Goal: Information Seeking & Learning: Learn about a topic

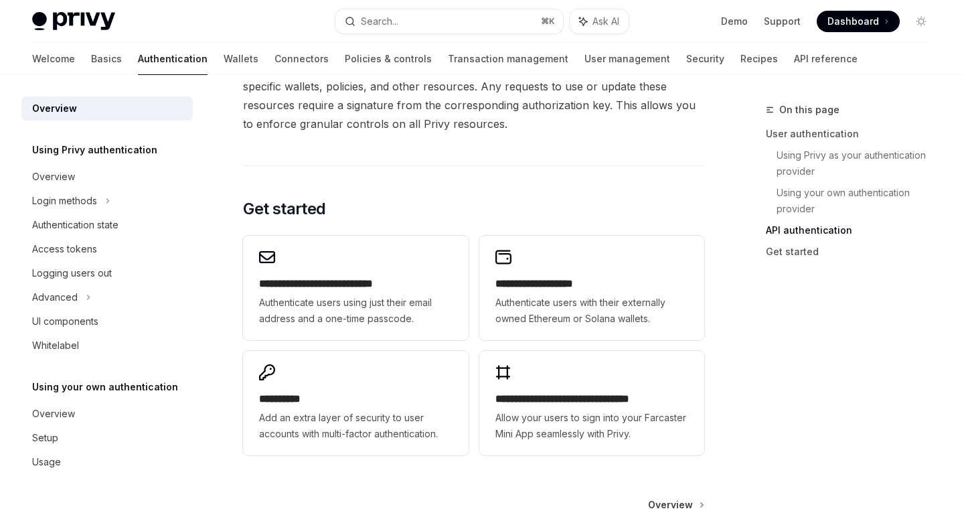
scroll to position [1054, 0]
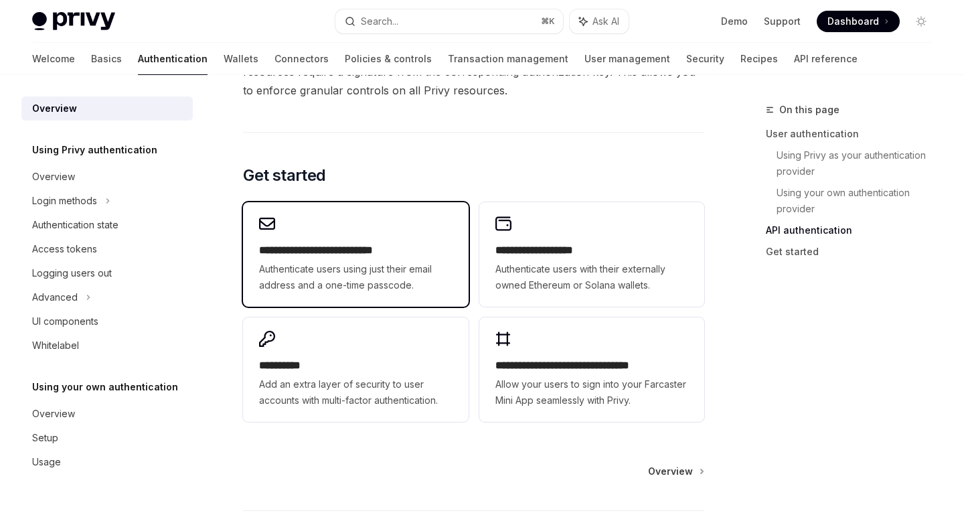
click at [424, 246] on h2 "**********" at bounding box center [355, 250] width 193 height 16
type textarea "*"
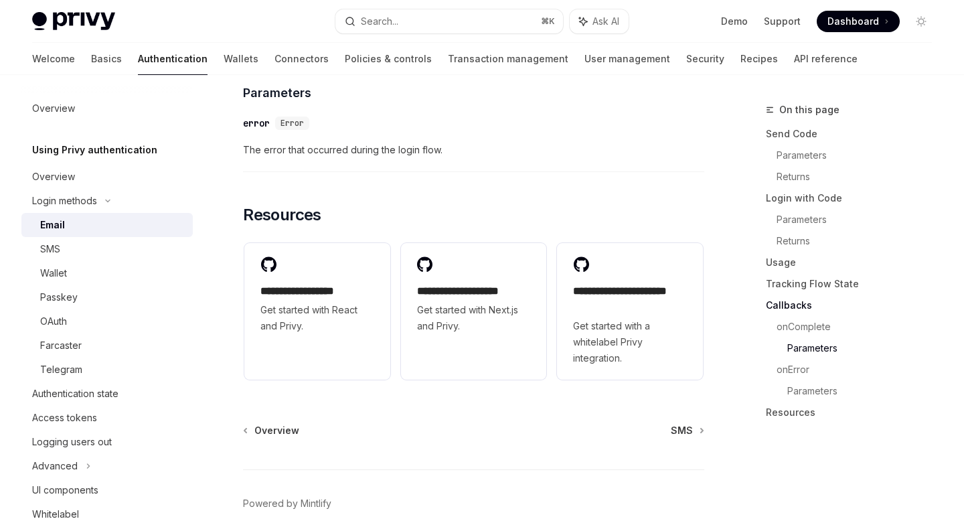
scroll to position [2772, 0]
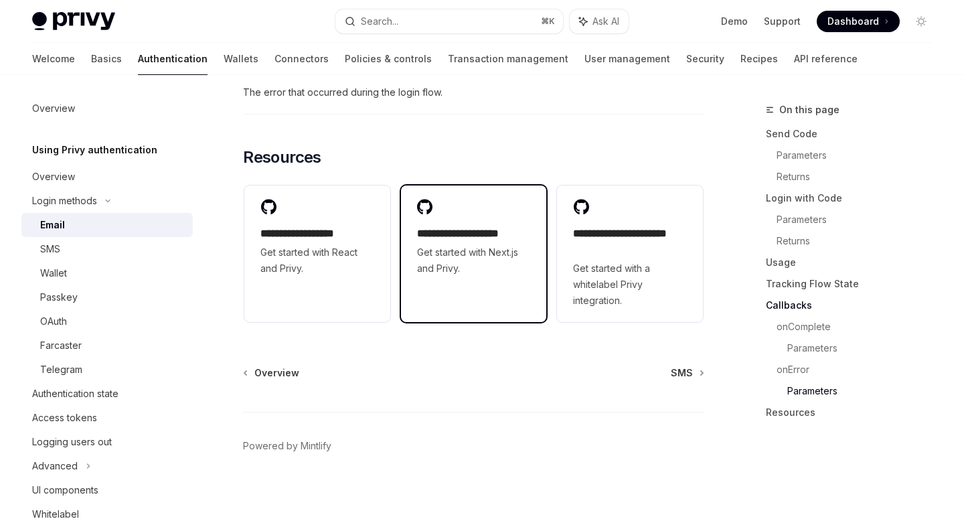
click at [436, 291] on link "**********" at bounding box center [474, 253] width 146 height 137
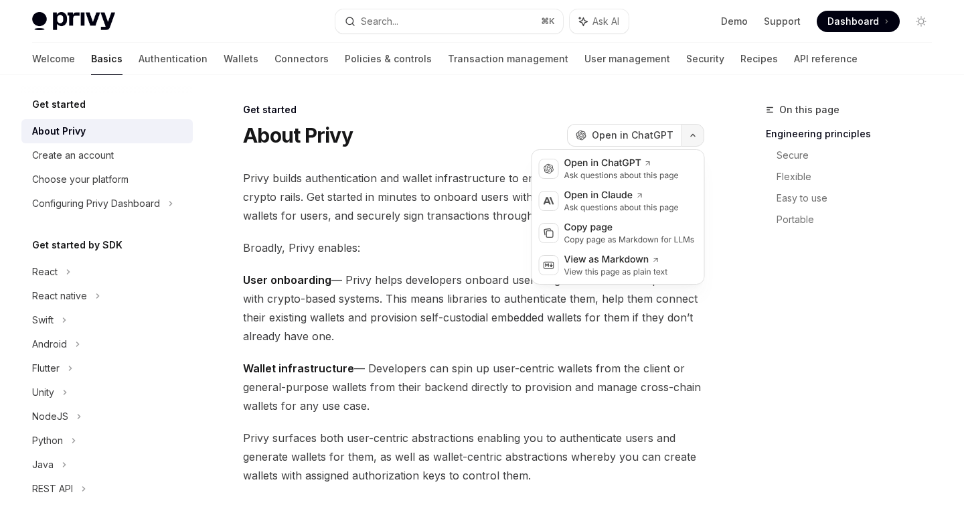
click at [695, 137] on icon "button" at bounding box center [693, 135] width 16 height 5
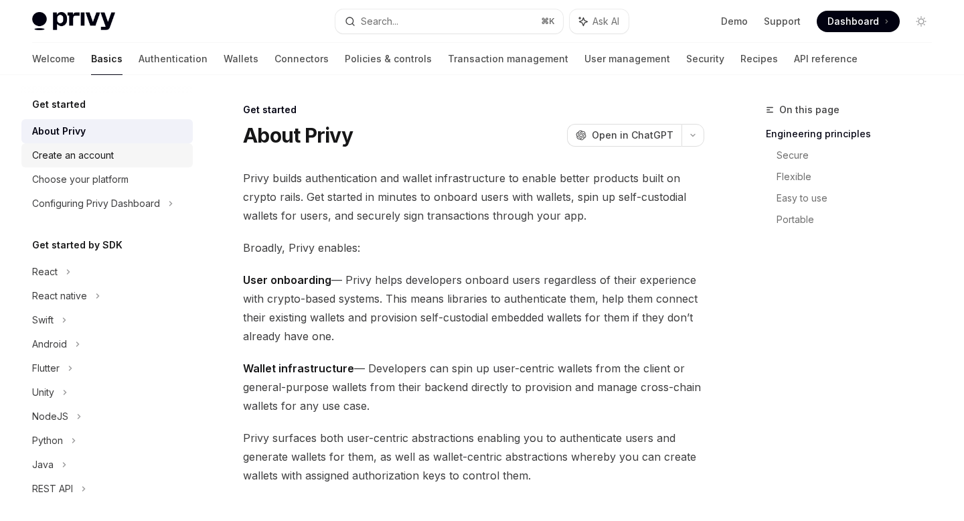
click at [59, 163] on div "Create an account" at bounding box center [73, 155] width 82 height 16
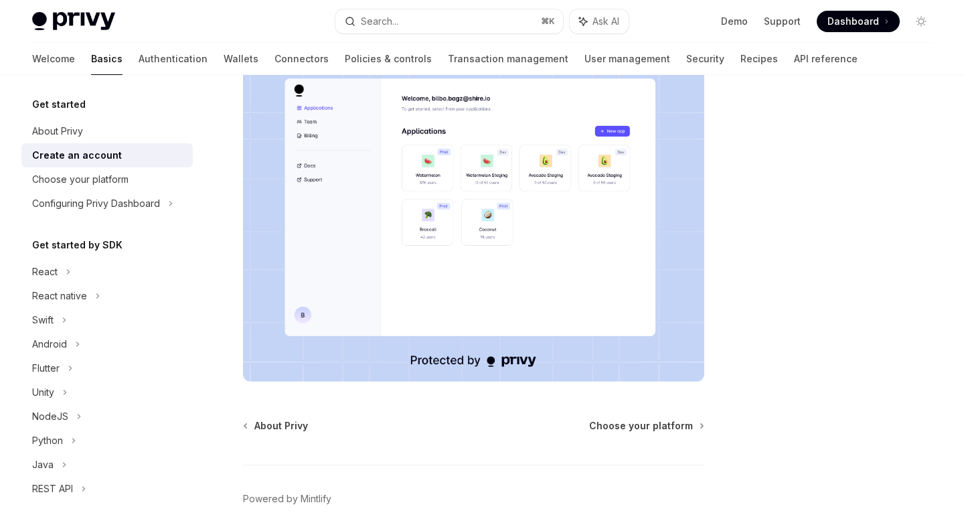
scroll to position [244, 0]
click at [110, 181] on div "Choose your platform" at bounding box center [80, 179] width 96 height 16
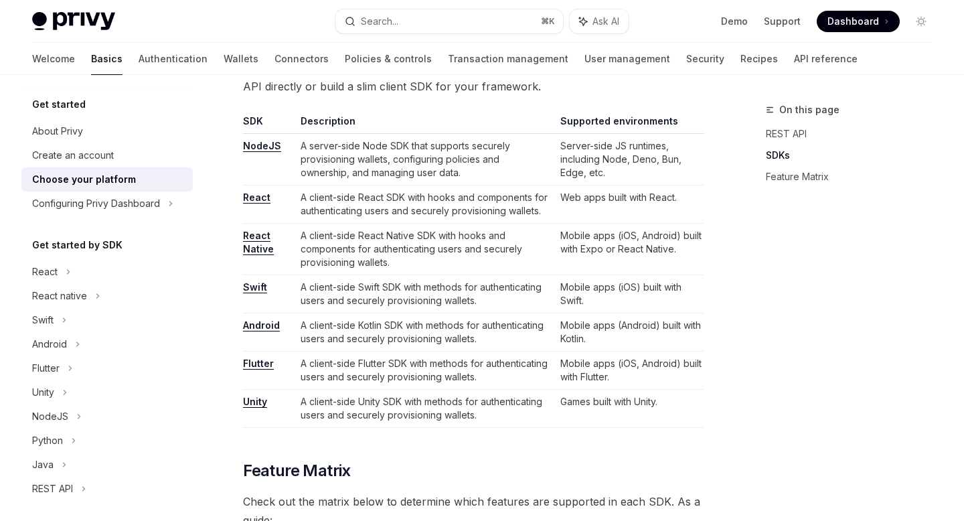
scroll to position [807, 0]
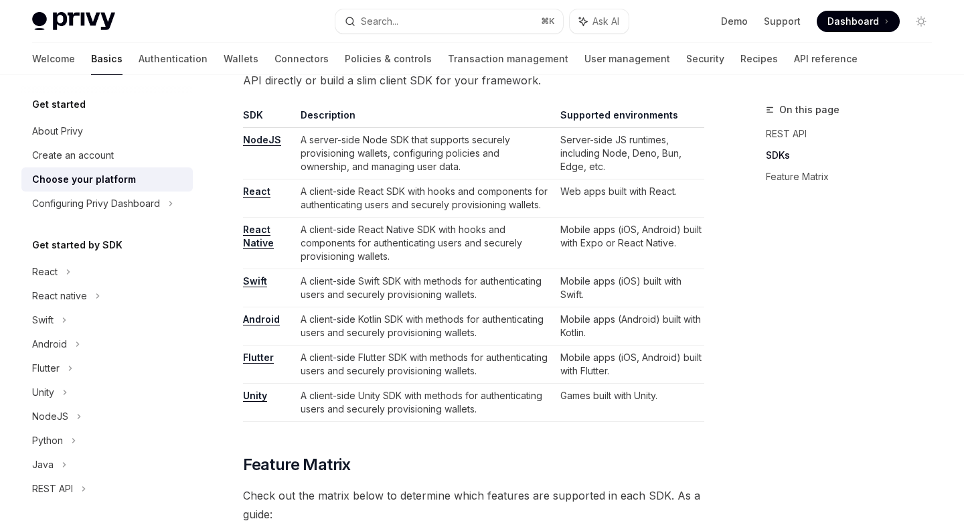
click at [254, 240] on link "React Native" at bounding box center [258, 236] width 31 height 25
click at [120, 211] on div "Configuring Privy Dashboard" at bounding box center [96, 203] width 128 height 16
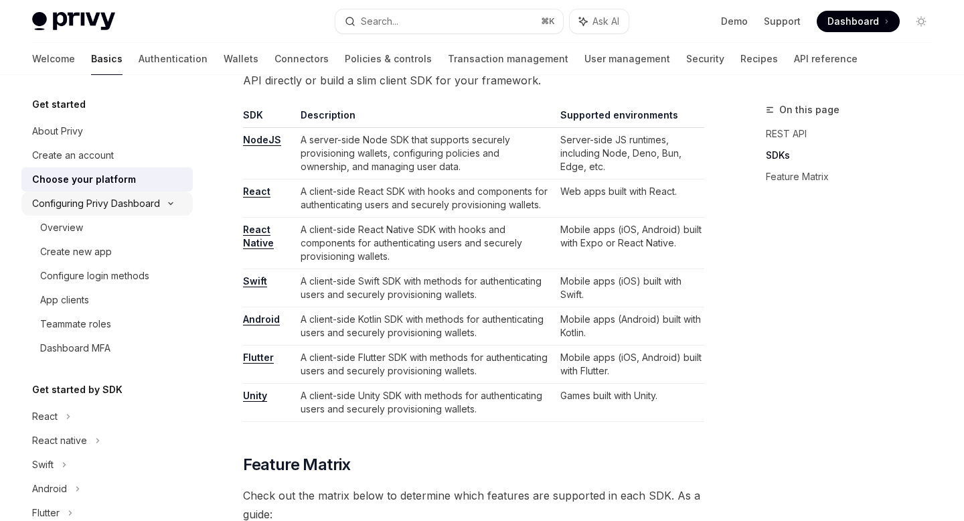
scroll to position [42, 0]
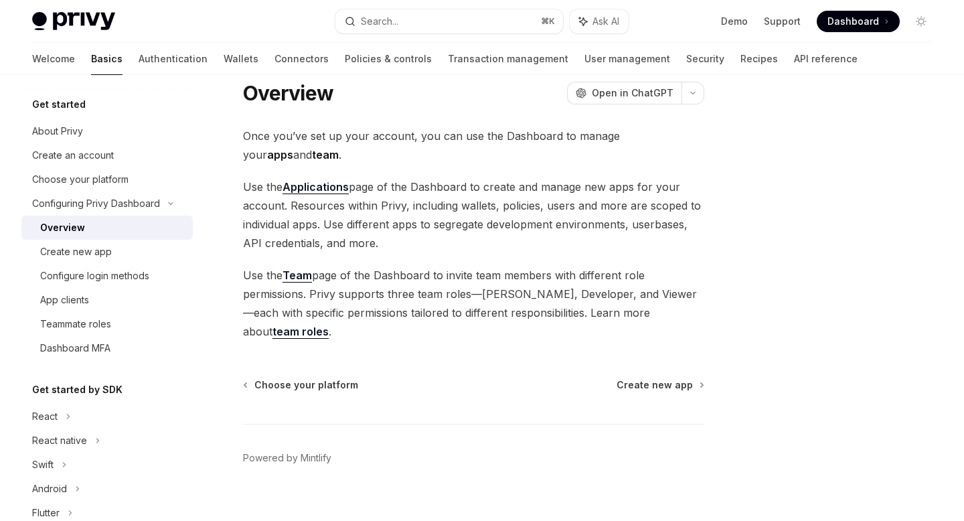
click at [527, 197] on span "Use the Applications page of the Dashboard to create and manage new apps for yo…" at bounding box center [473, 214] width 461 height 75
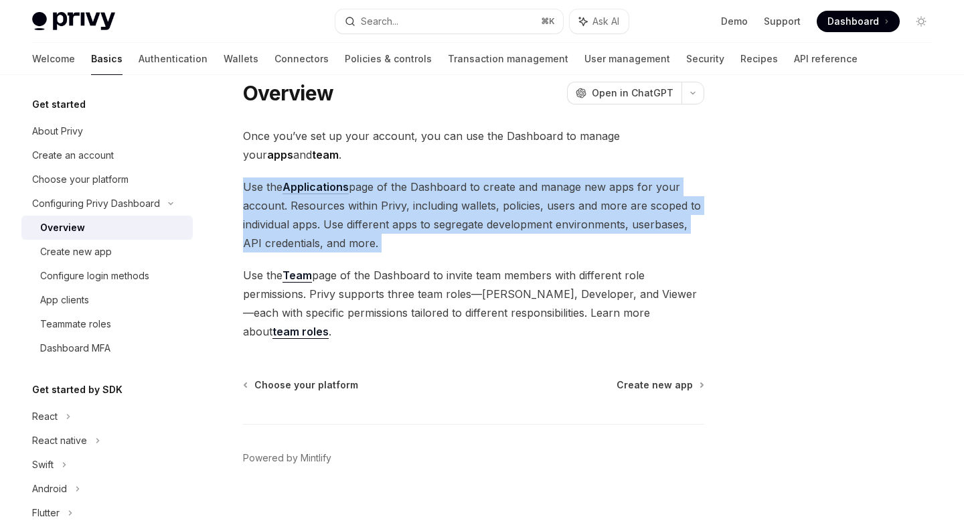
click at [474, 209] on span "Use the Applications page of the Dashboard to create and manage new apps for yo…" at bounding box center [473, 214] width 461 height 75
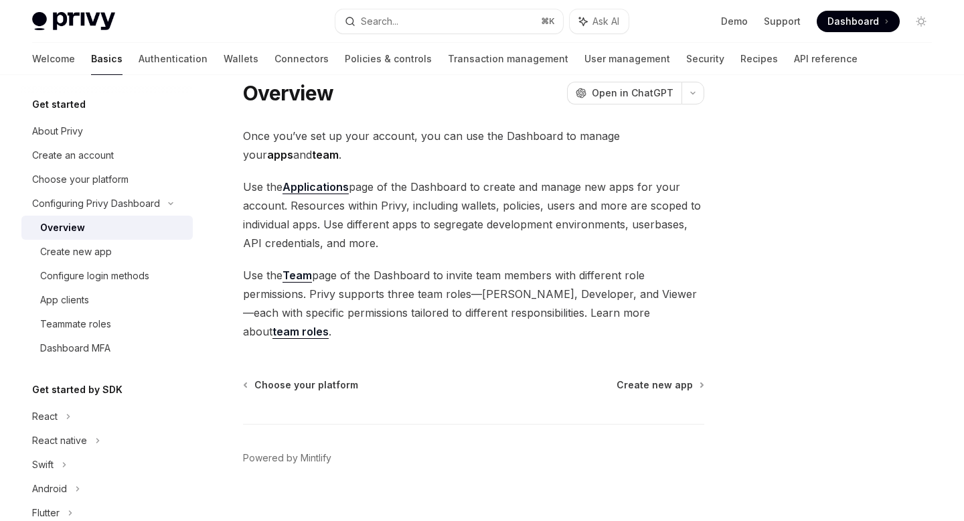
click at [474, 209] on span "Use the Applications page of the Dashboard to create and manage new apps for yo…" at bounding box center [473, 214] width 461 height 75
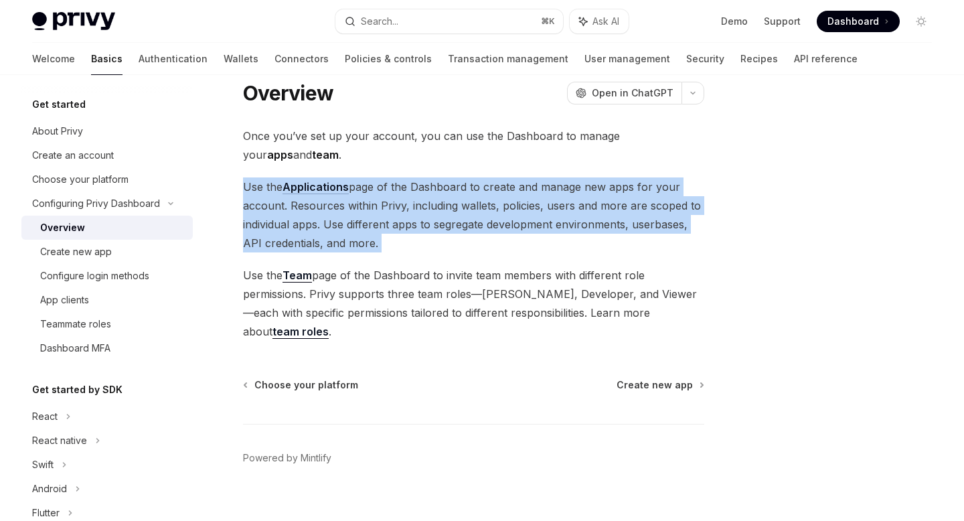
click at [474, 209] on span "Use the Applications page of the Dashboard to create and manage new apps for yo…" at bounding box center [473, 214] width 461 height 75
click at [93, 297] on div "App clients" at bounding box center [112, 300] width 145 height 16
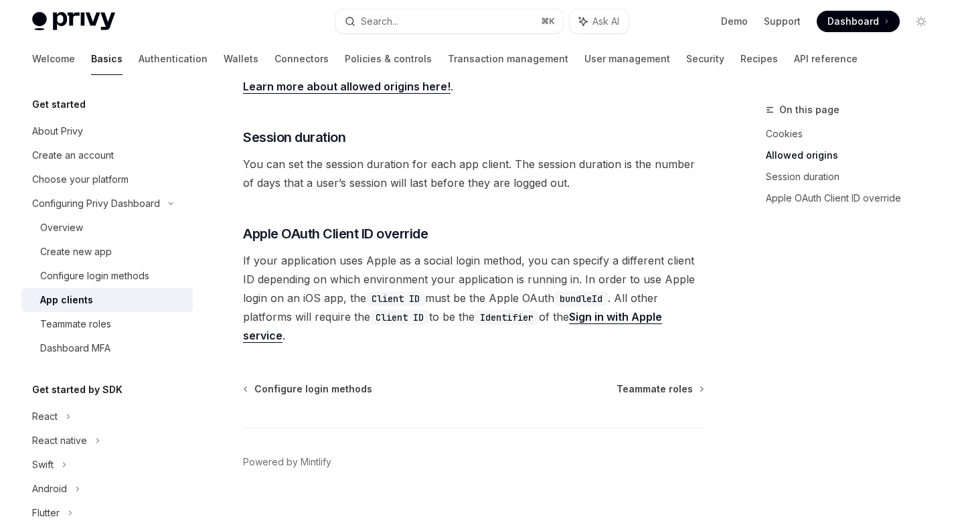
scroll to position [550, 0]
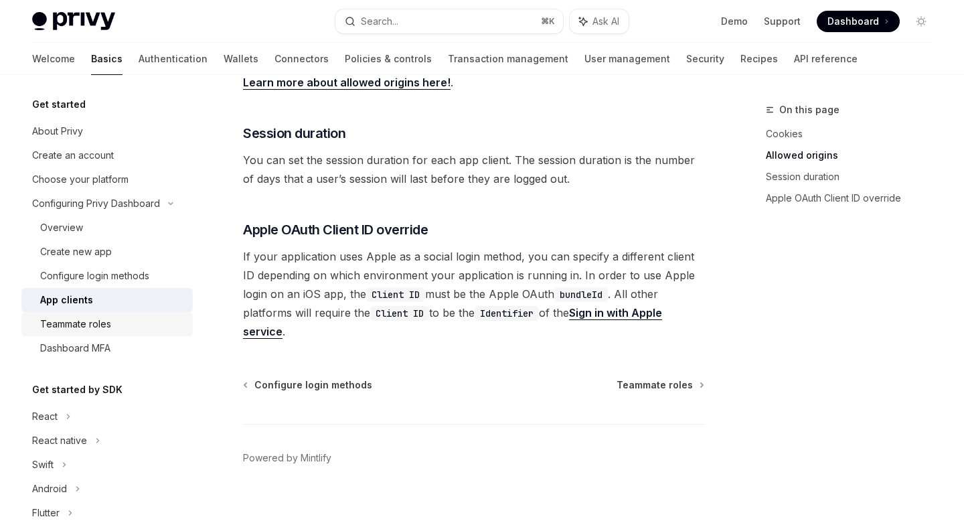
click at [90, 331] on div "Teammate roles" at bounding box center [75, 324] width 71 height 16
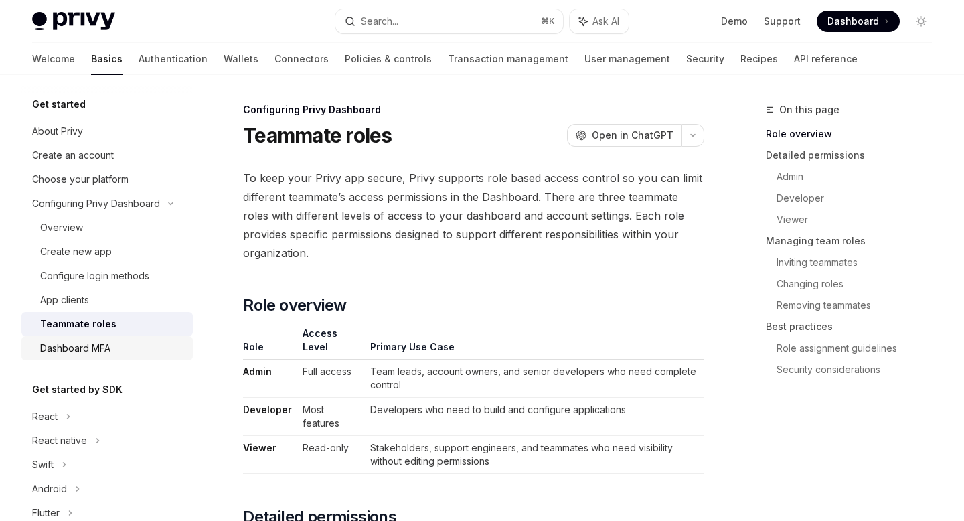
click at [86, 349] on div "Dashboard MFA" at bounding box center [75, 348] width 70 height 16
type textarea "*"
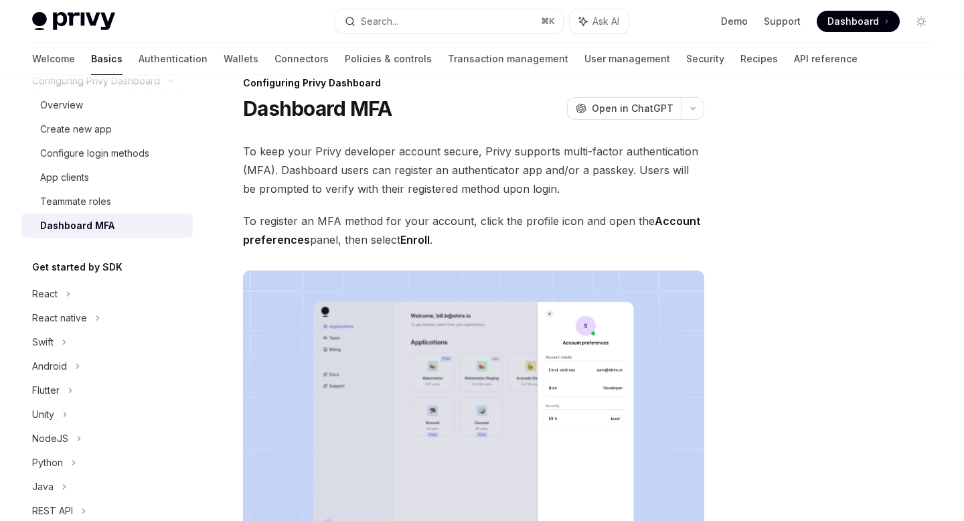
scroll to position [126, 0]
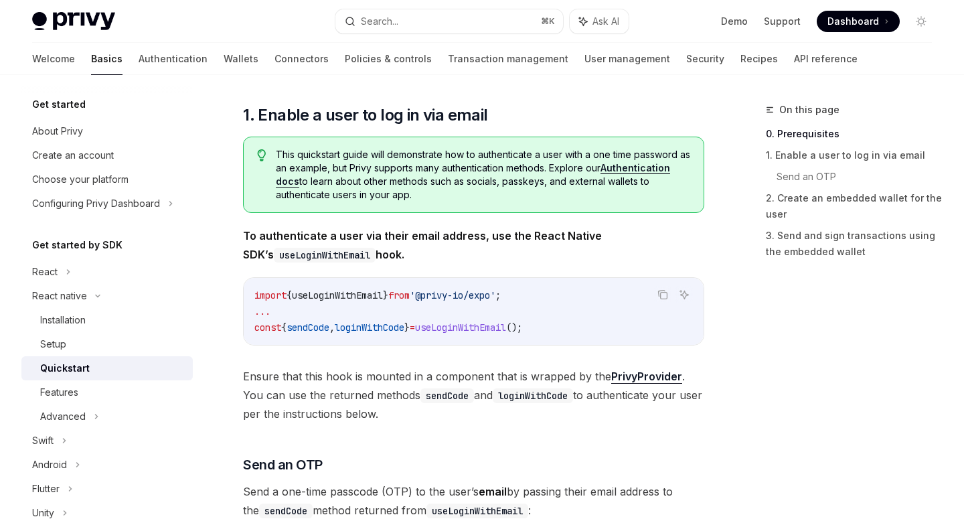
scroll to position [207, 0]
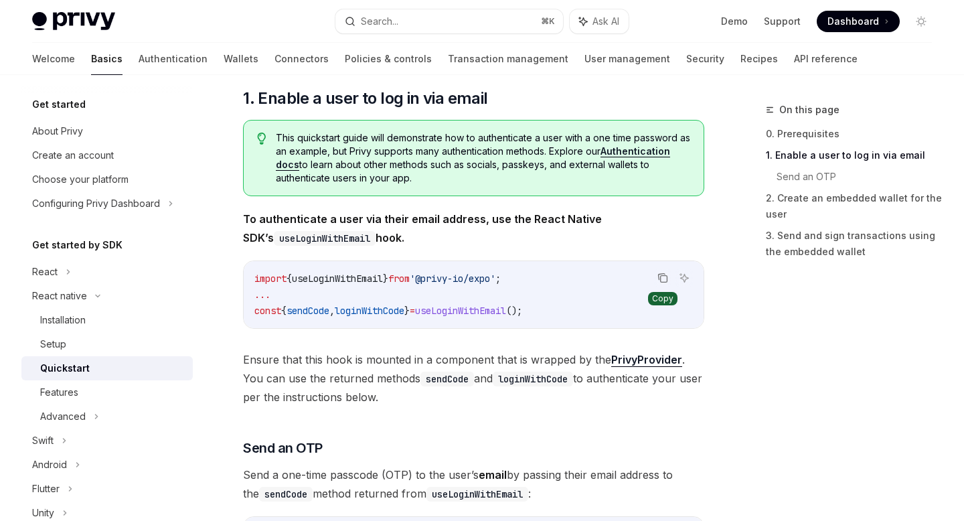
click at [663, 278] on icon "Copy the contents from the code block" at bounding box center [662, 277] width 11 height 11
click at [77, 319] on div "Installation" at bounding box center [63, 320] width 46 height 16
type textarea "*"
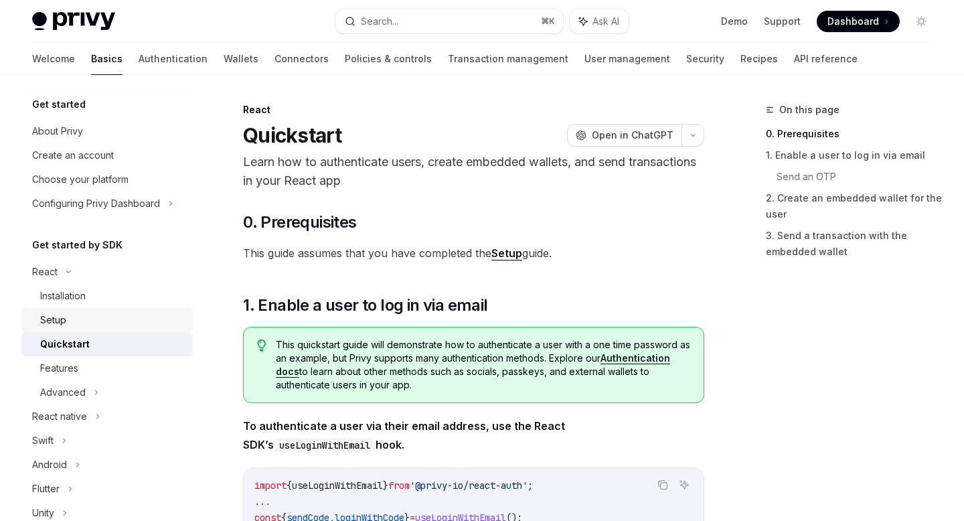
click at [116, 308] on link "Setup" at bounding box center [106, 320] width 171 height 24
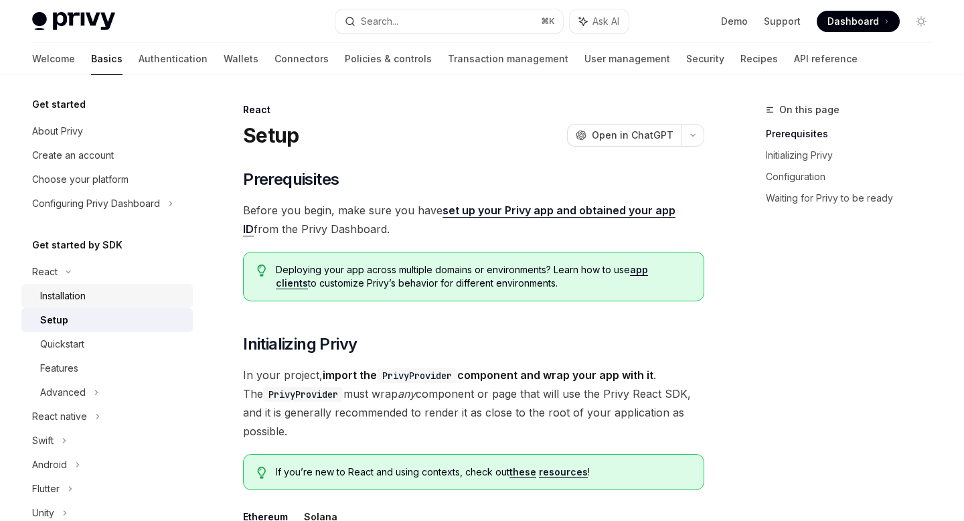
click at [114, 290] on div "Installation" at bounding box center [112, 296] width 145 height 16
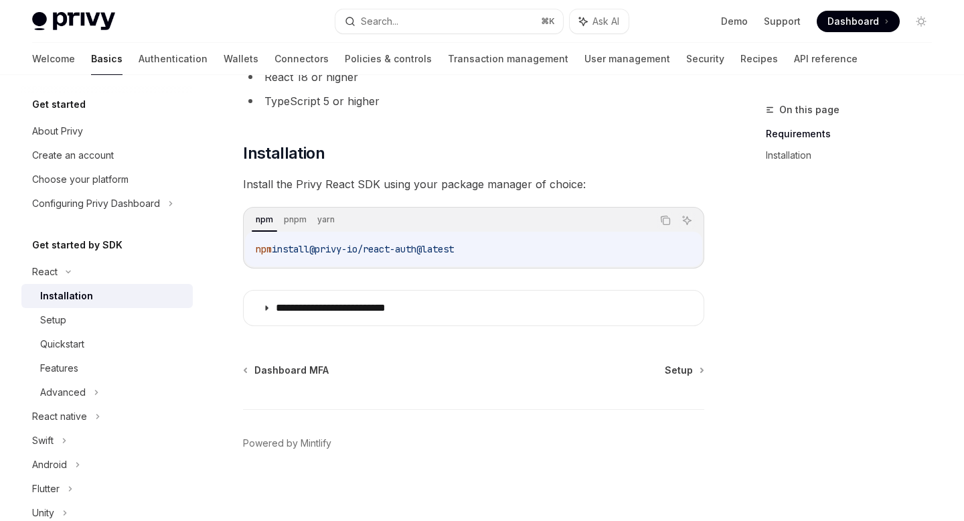
scroll to position [137, 0]
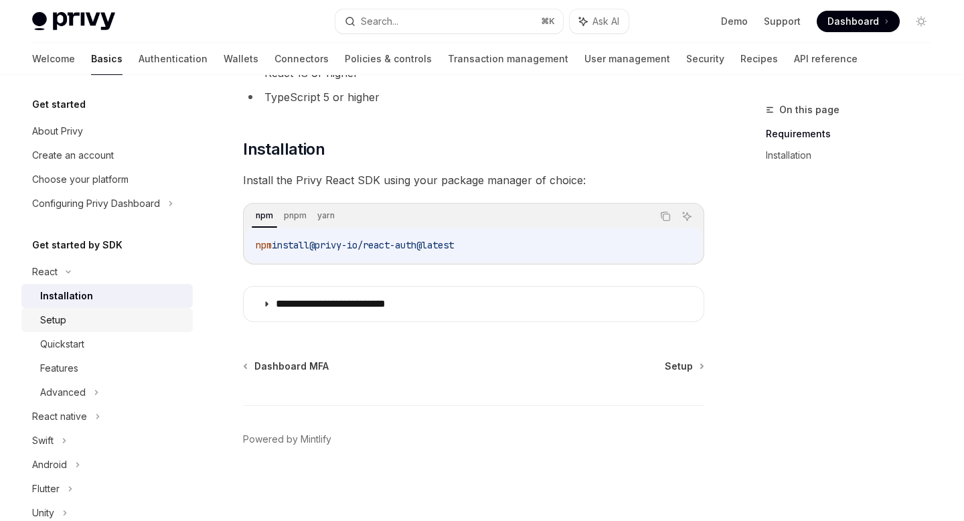
click at [119, 320] on div "Setup" at bounding box center [112, 320] width 145 height 16
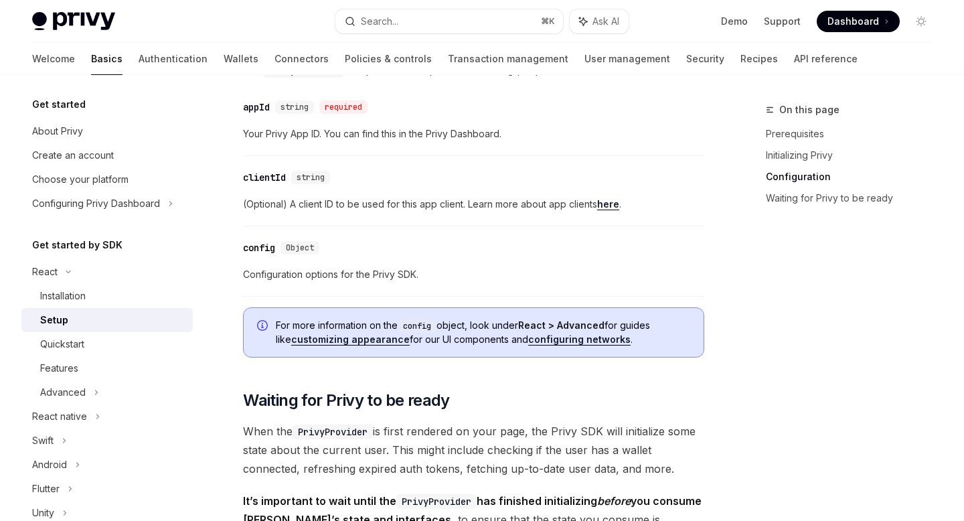
scroll to position [987, 0]
click at [90, 345] on div "Quickstart" at bounding box center [112, 344] width 145 height 16
type textarea "*"
